Goal: Register for event/course

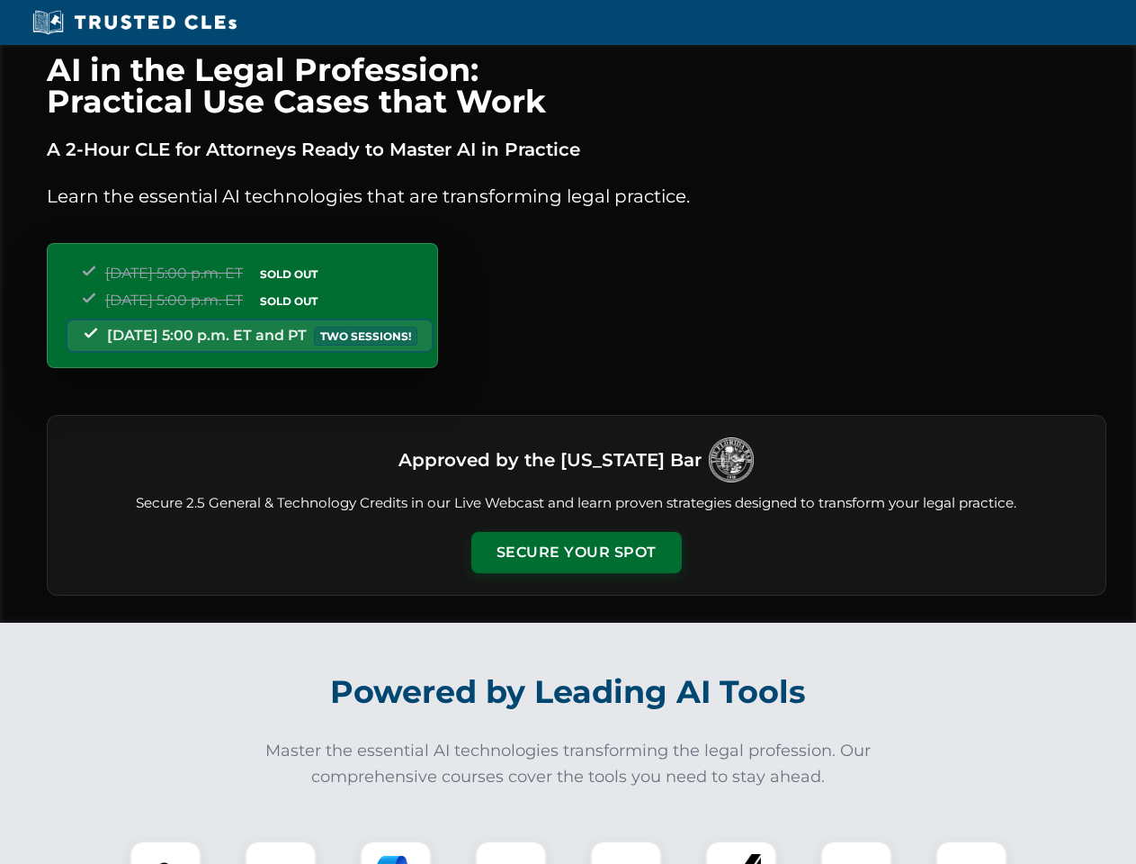
click at [576, 552] on button "Secure Your Spot" at bounding box center [576, 552] width 211 height 41
click at [166, 852] on img at bounding box center [165, 876] width 52 height 52
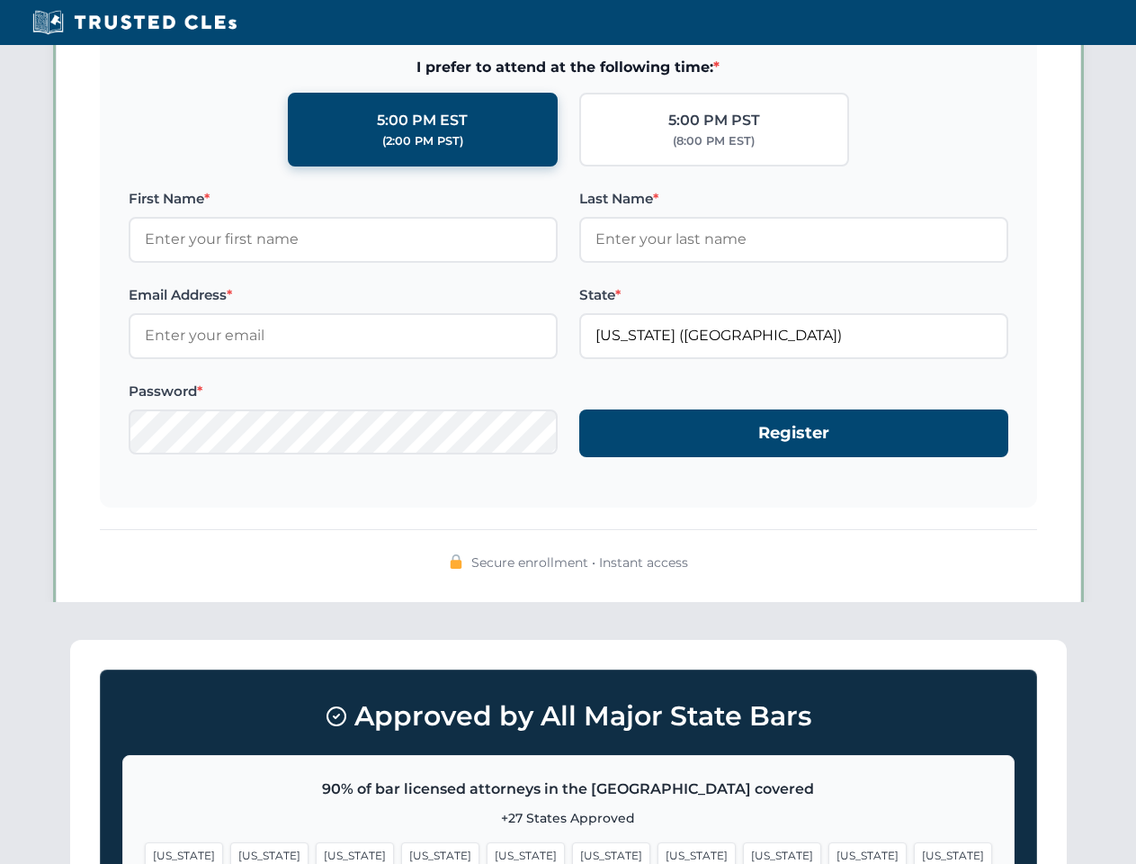
click at [658, 852] on span "[US_STATE]" at bounding box center [697, 855] width 78 height 26
click at [829, 852] on span "[US_STATE]" at bounding box center [868, 855] width 78 height 26
